Goal: Navigation & Orientation: Find specific page/section

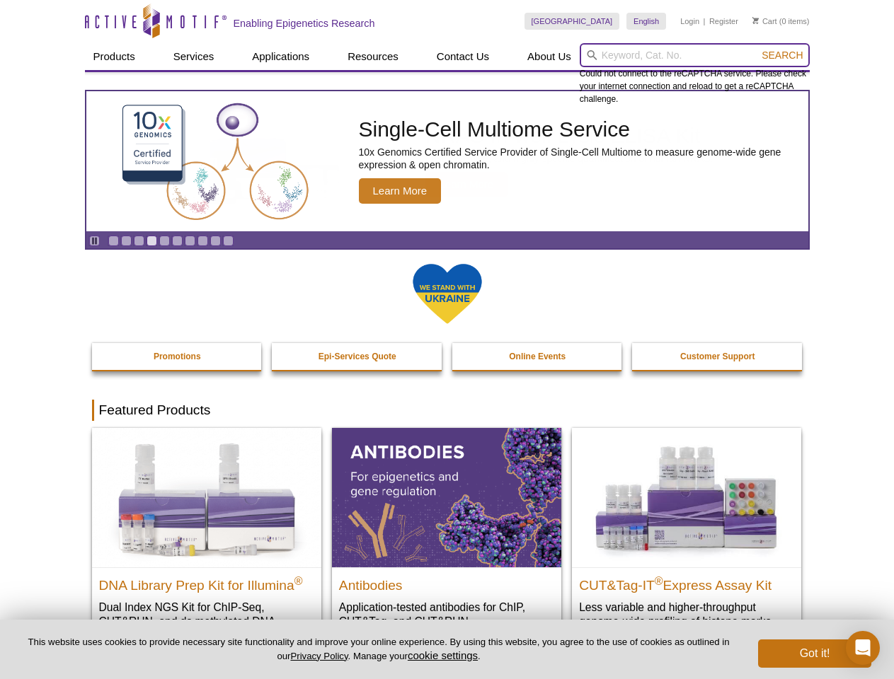
click at [694, 55] on input "search" at bounding box center [694, 55] width 230 height 24
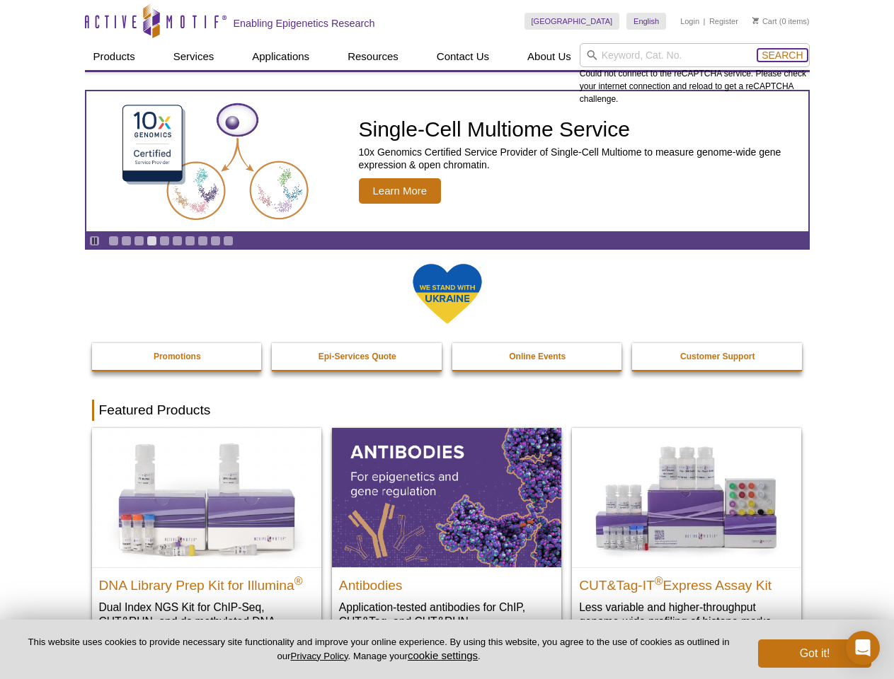
click at [782, 55] on span "Search" at bounding box center [781, 55] width 41 height 11
click at [94, 241] on icon "Pause" at bounding box center [94, 240] width 9 height 9
click at [113, 241] on link "Go to slide 1" at bounding box center [113, 241] width 11 height 11
click at [126, 241] on link "Go to slide 2" at bounding box center [126, 241] width 11 height 11
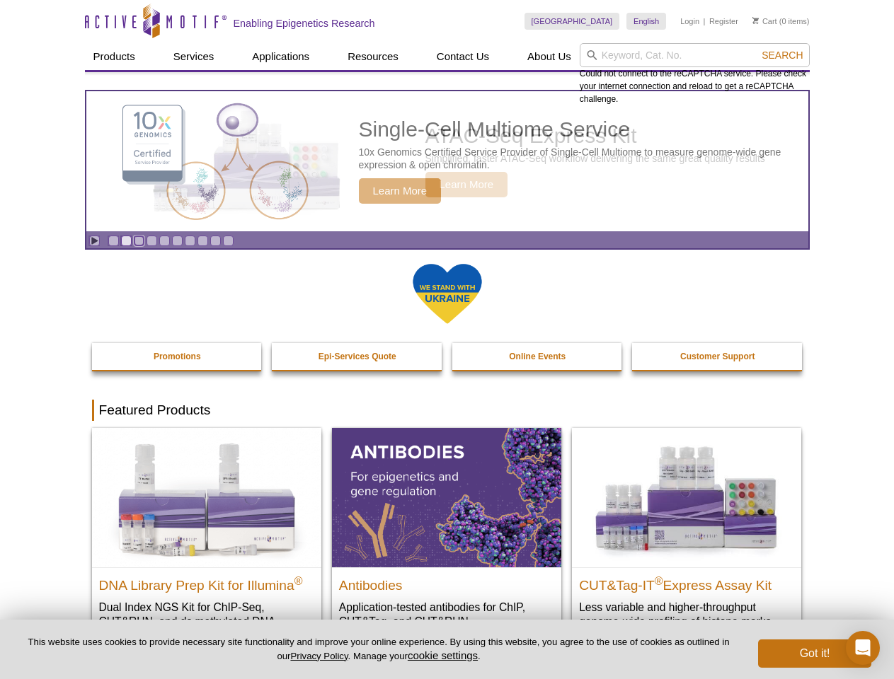
click at [139, 241] on link "Go to slide 3" at bounding box center [139, 241] width 11 height 11
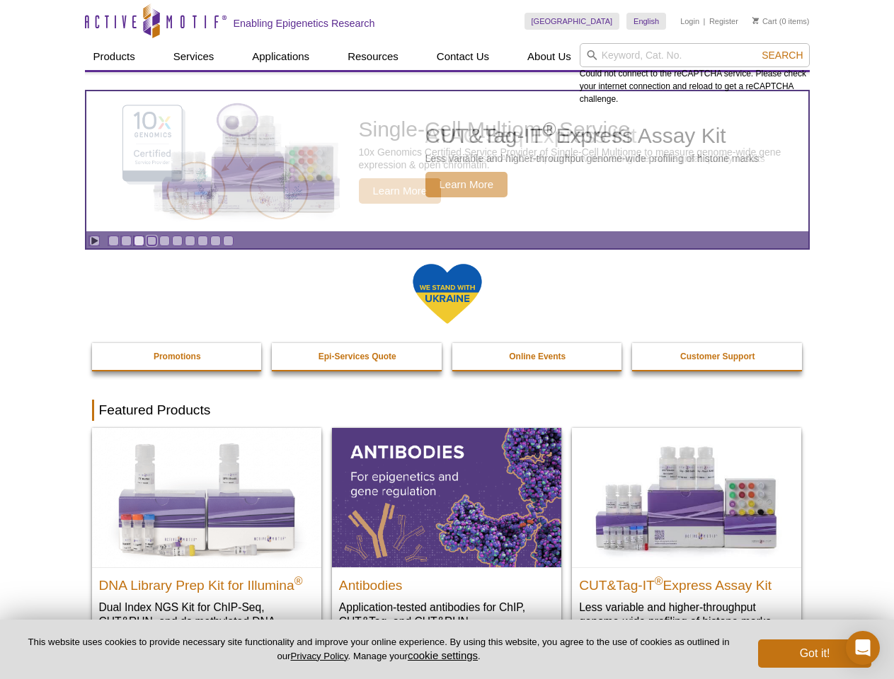
click at [151, 241] on link "Go to slide 4" at bounding box center [151, 241] width 11 height 11
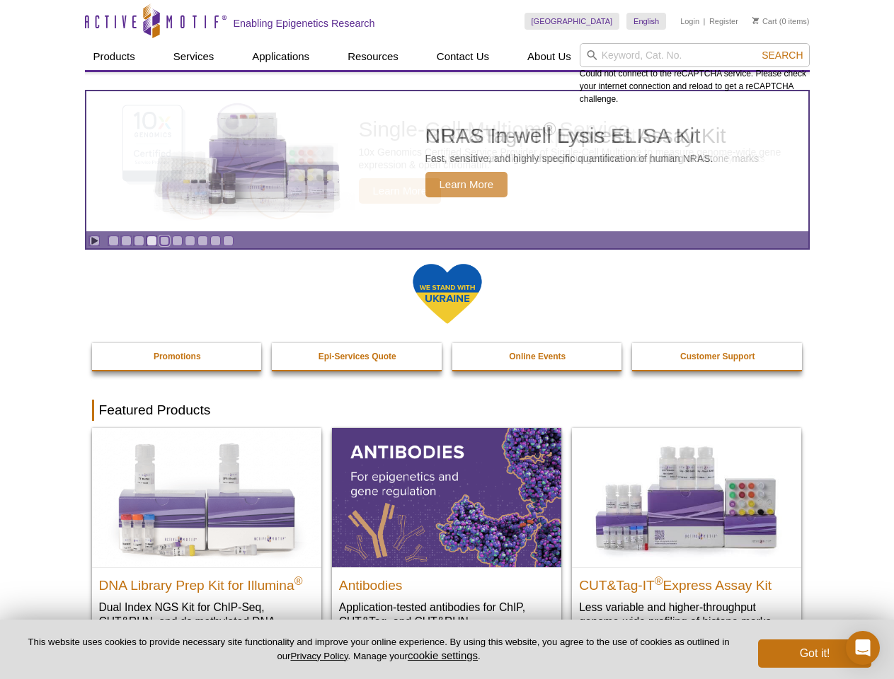
click at [164, 241] on link "Go to slide 5" at bounding box center [164, 241] width 11 height 11
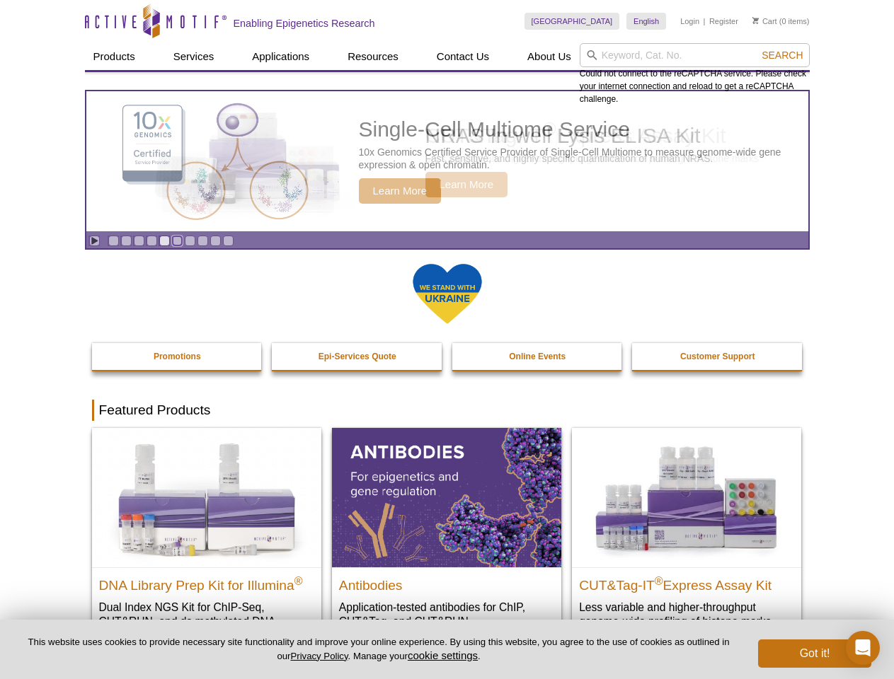
click at [177, 241] on link "Go to slide 6" at bounding box center [177, 241] width 11 height 11
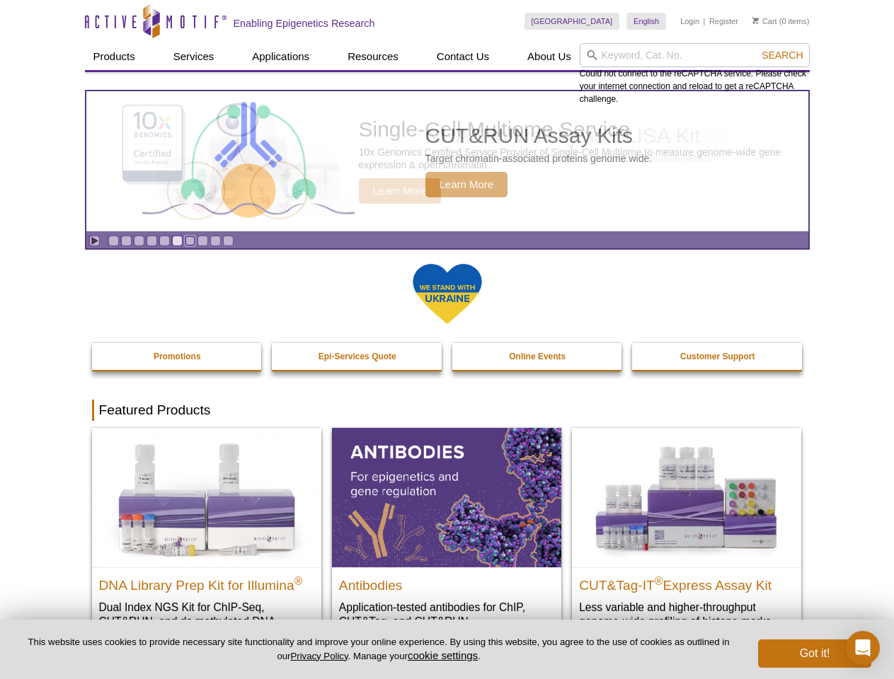
click at [190, 241] on link "Go to slide 7" at bounding box center [190, 241] width 11 height 11
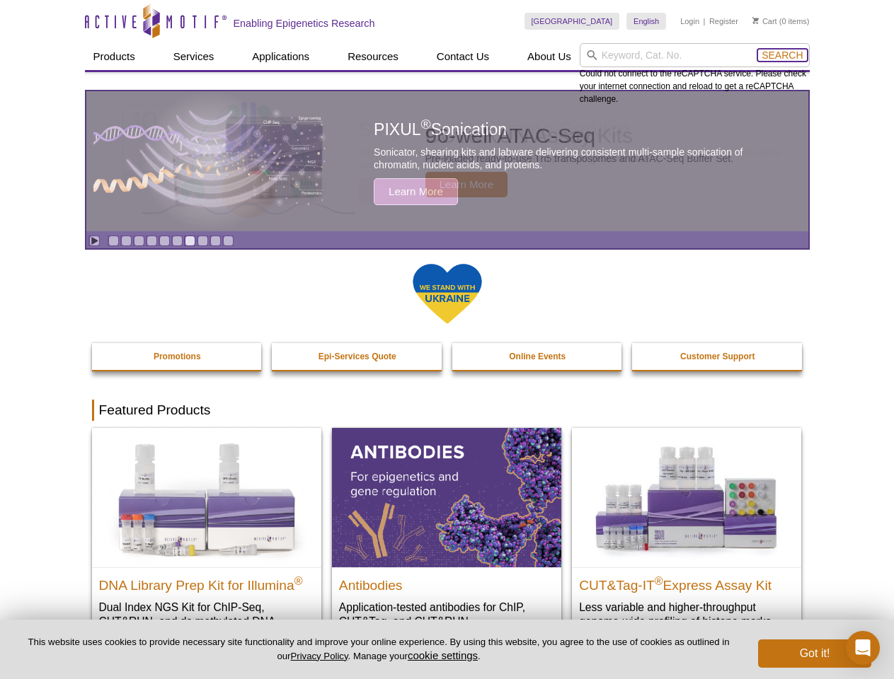
click at [782, 55] on span "Search" at bounding box center [781, 55] width 41 height 11
